Goal: Information Seeking & Learning: Learn about a topic

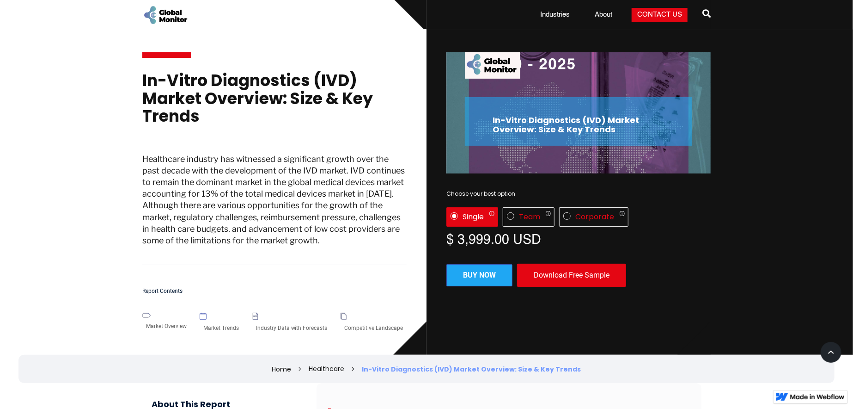
click at [470, 214] on div "Single" at bounding box center [473, 216] width 21 height 9
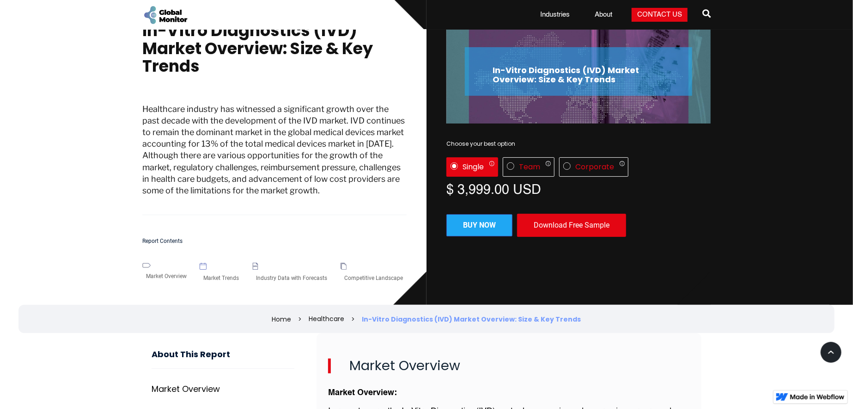
scroll to position [61, 0]
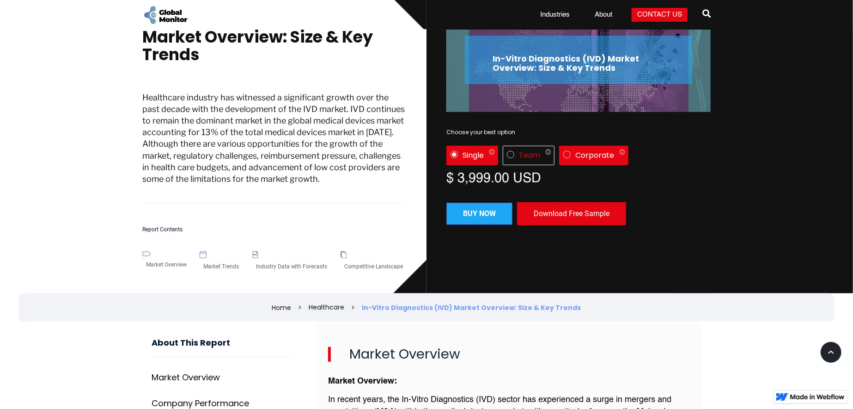
click at [602, 161] on div "Corporate Only 1 user can access the report Up to 5 users can access the report…" at bounding box center [593, 155] width 69 height 19
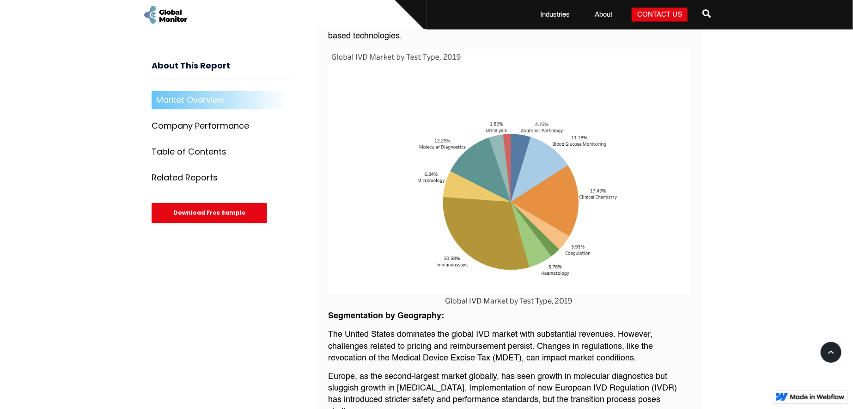
scroll to position [1109, 0]
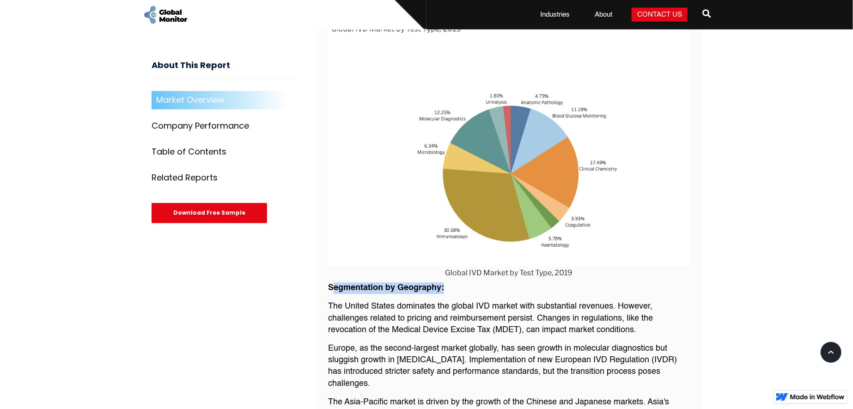
drag, startPoint x: 332, startPoint y: 278, endPoint x: 465, endPoint y: 272, distance: 132.8
click at [465, 282] on p "‍ Segmentation by Geography:" at bounding box center [509, 288] width 362 height 12
drag, startPoint x: 533, startPoint y: 291, endPoint x: 557, endPoint y: 275, distance: 28.7
click at [534, 301] on p "The United States dominates the global IVD market with substantial revenues. Ho…" at bounding box center [509, 318] width 362 height 35
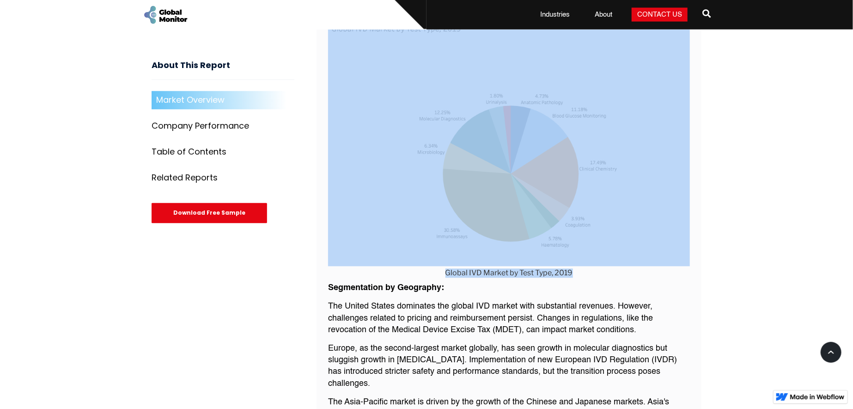
drag, startPoint x: 588, startPoint y: 262, endPoint x: 406, endPoint y: 198, distance: 192.8
click at [406, 198] on figure "Global IVD Market by Test Type, 2019" at bounding box center [509, 149] width 362 height 257
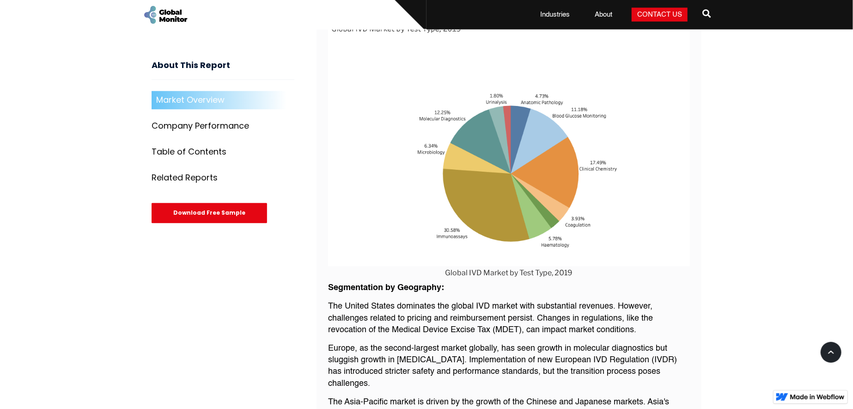
click at [538, 288] on div "Market Overview: In recent years, the In-Vitro Diagnostics (IVD) sector has exp…" at bounding box center [509, 202] width 362 height 1758
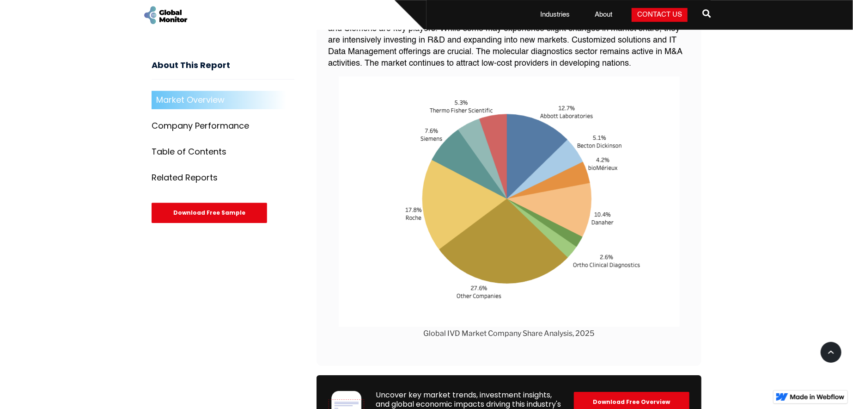
scroll to position [1849, 0]
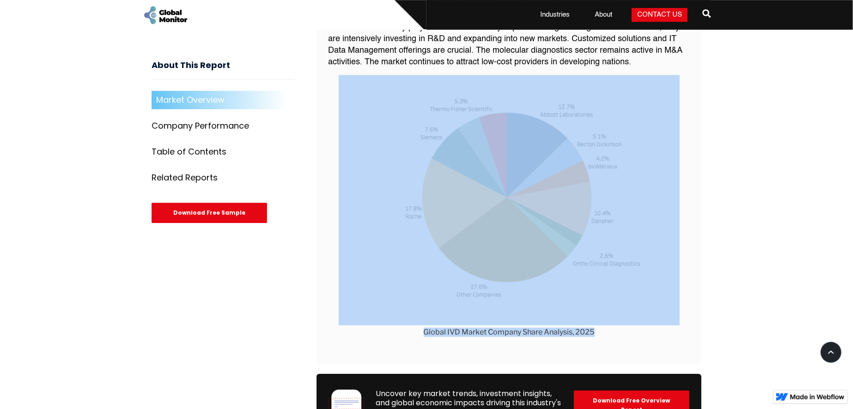
drag, startPoint x: 616, startPoint y: 331, endPoint x: 447, endPoint y: 314, distance: 169.6
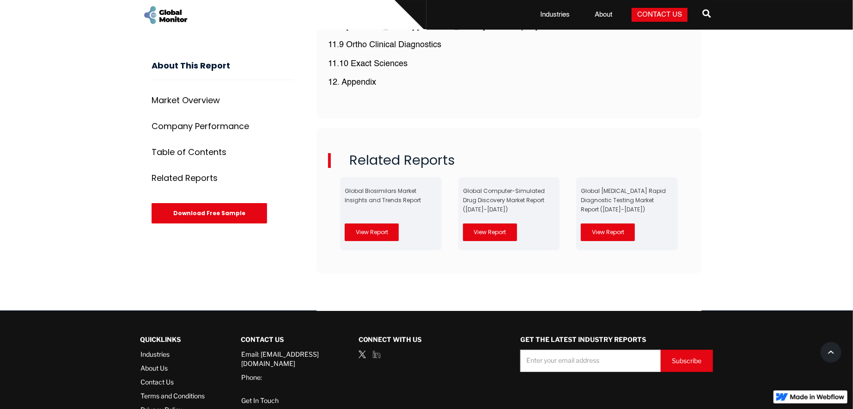
scroll to position [4672, 0]
